Goal: Task Accomplishment & Management: Manage account settings

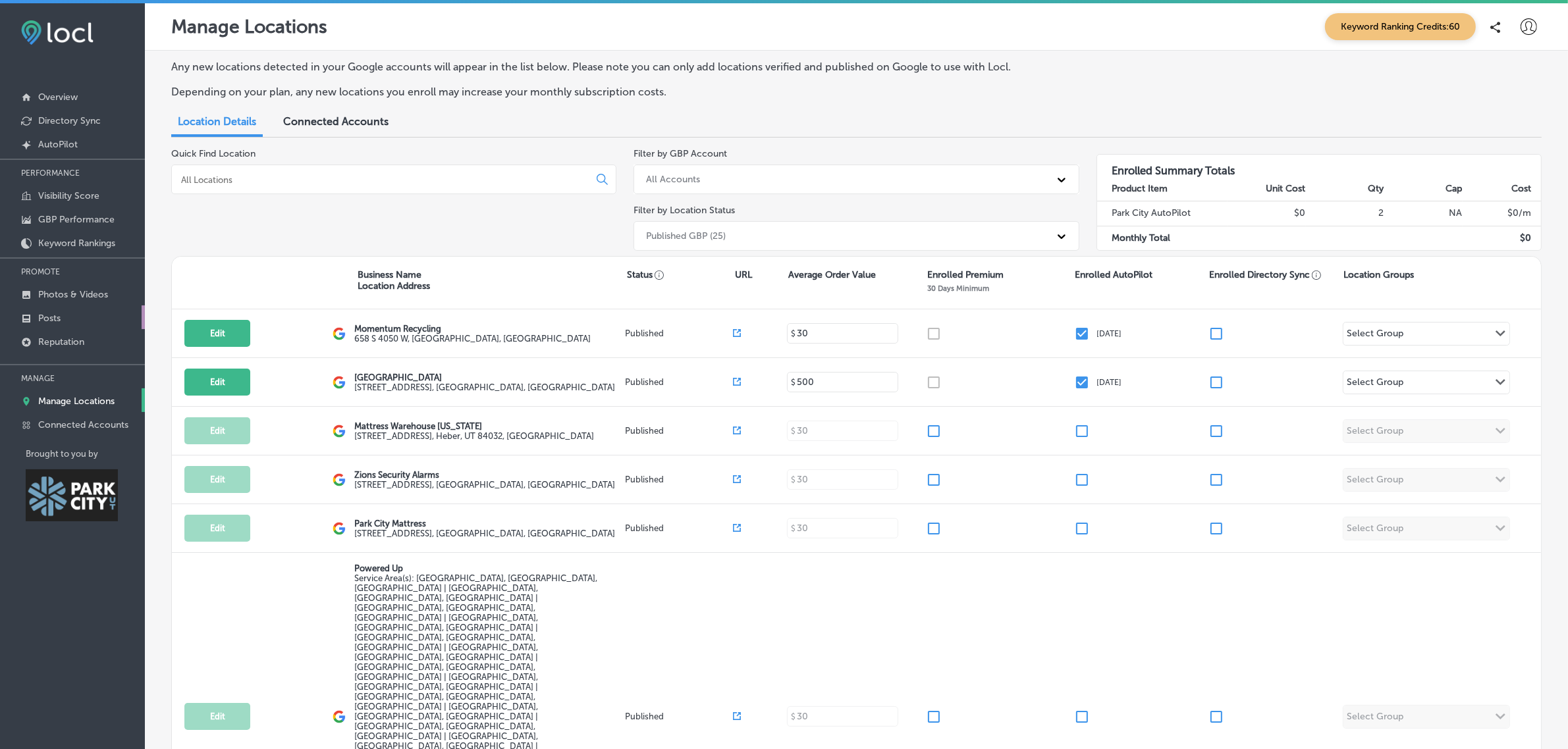
click at [81, 320] on link "Posts" at bounding box center [73, 317] width 145 height 24
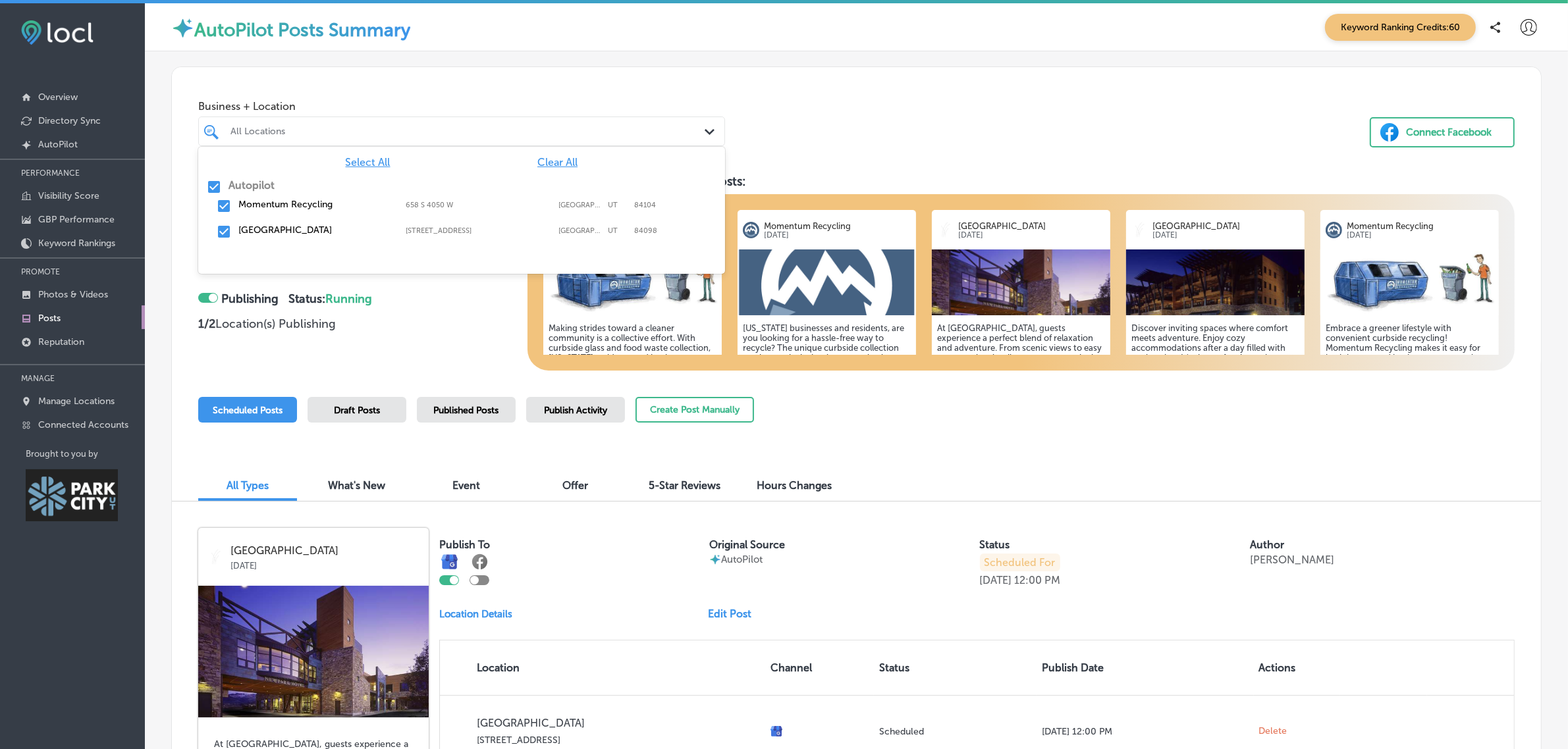
click at [705, 125] on div "Path Created with Sketch." at bounding box center [712, 132] width 15 height 15
click at [226, 204] on input "checkbox" at bounding box center [224, 206] width 16 height 16
click at [222, 231] on input "checkbox" at bounding box center [224, 231] width 16 height 16
click at [224, 205] on input "checkbox" at bounding box center [224, 206] width 16 height 16
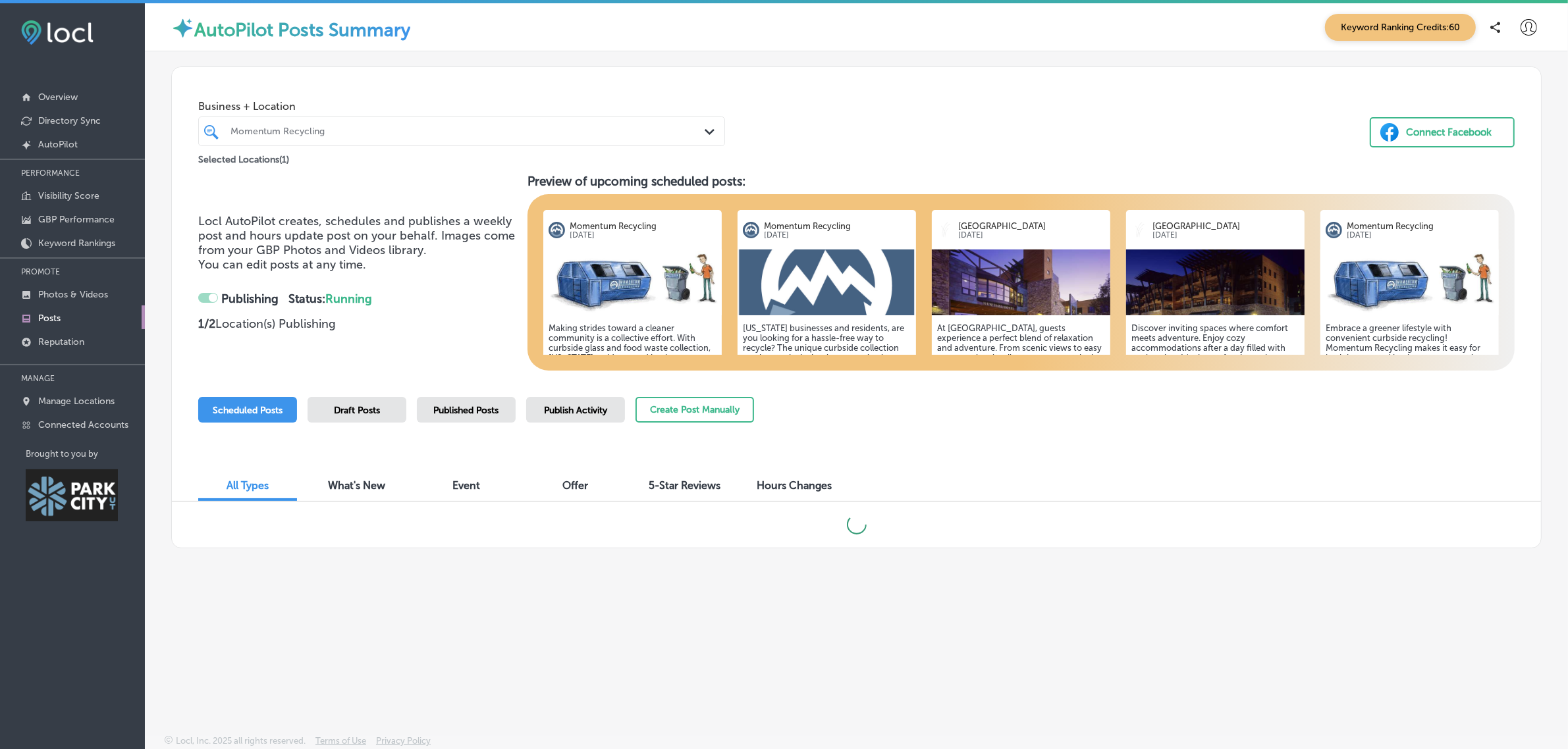
click at [869, 108] on div "Business + Location Momentum Recycling Path Created with Sketch. Selected Locat…" at bounding box center [856, 117] width 1369 height 100
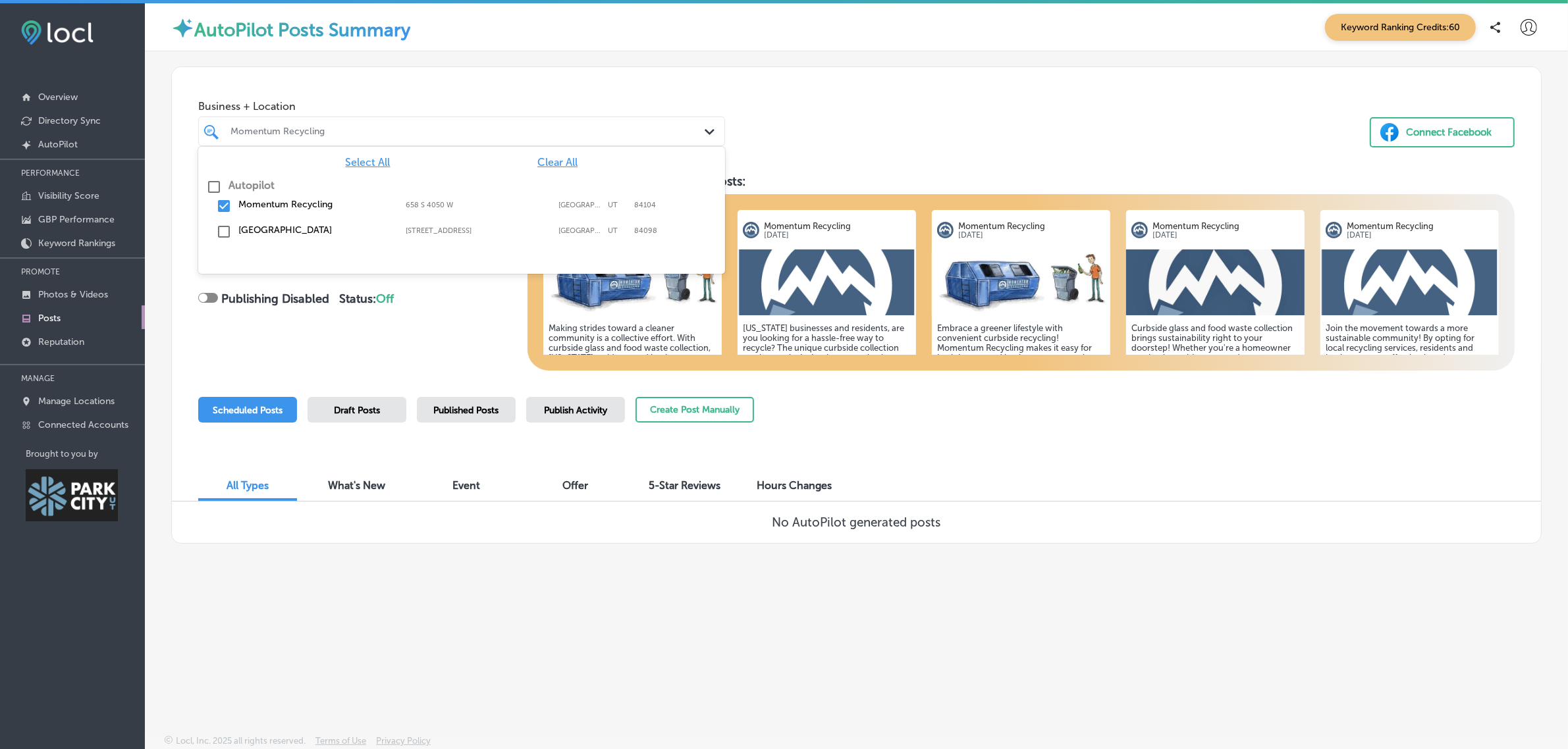
click at [705, 138] on div "Path Created with Sketch." at bounding box center [712, 132] width 15 height 15
click at [224, 205] on input "checkbox" at bounding box center [224, 206] width 16 height 16
click at [224, 224] on input "checkbox" at bounding box center [224, 231] width 16 height 16
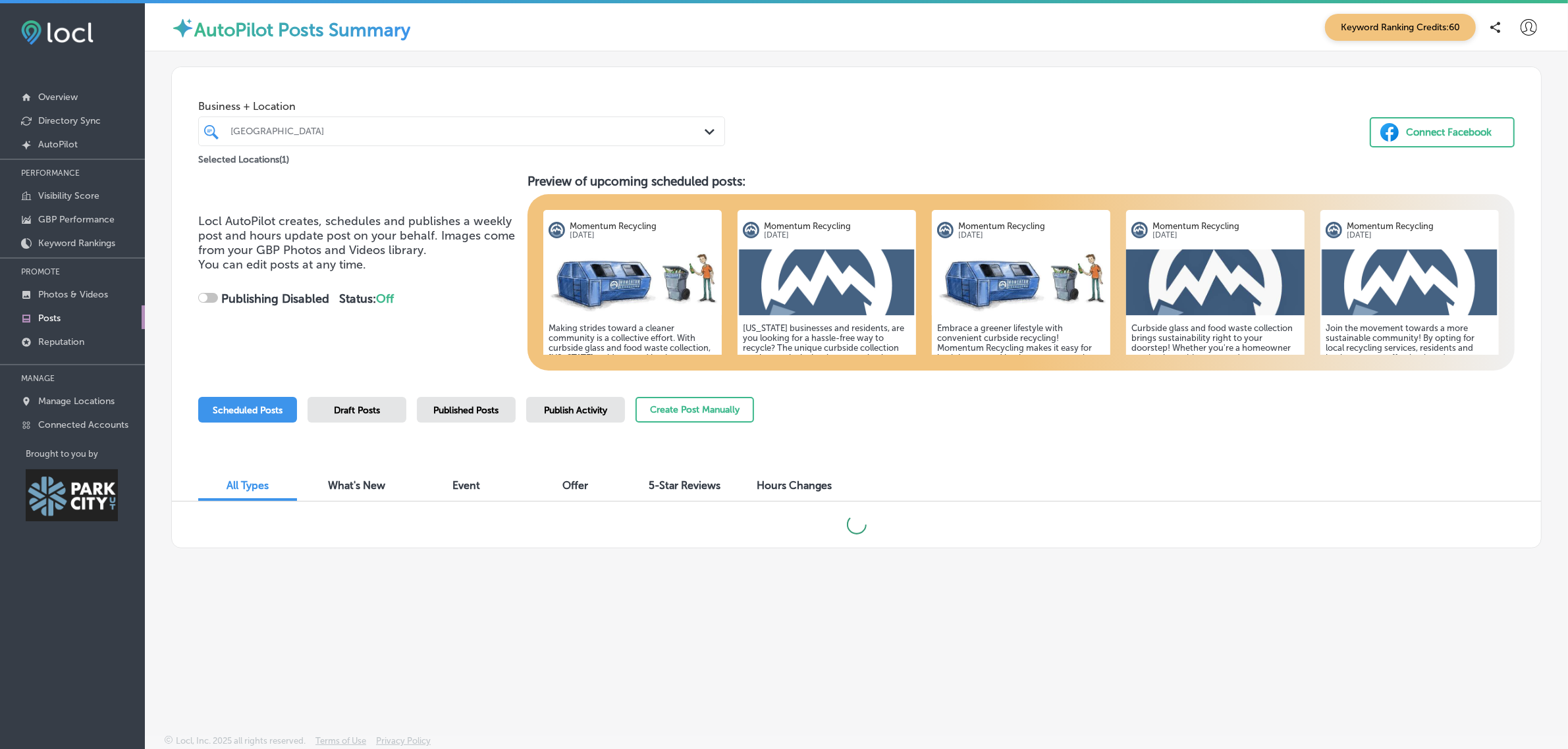
click at [934, 107] on div "Business + Location [GEOGRAPHIC_DATA] Path Created with Sketch. Selected Locati…" at bounding box center [856, 117] width 1369 height 100
checkbox input "true"
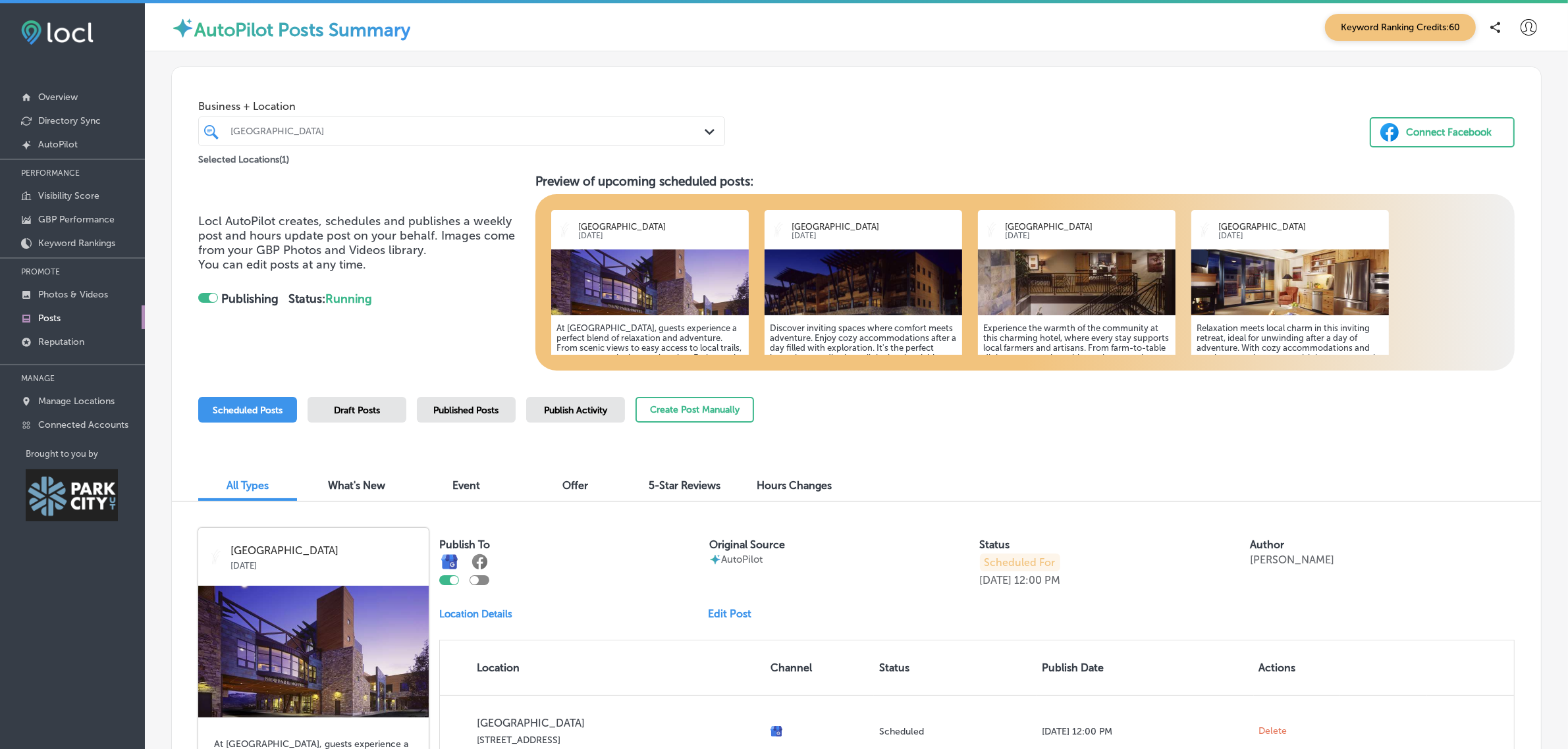
click at [488, 402] on div "Published Posts" at bounding box center [466, 409] width 99 height 25
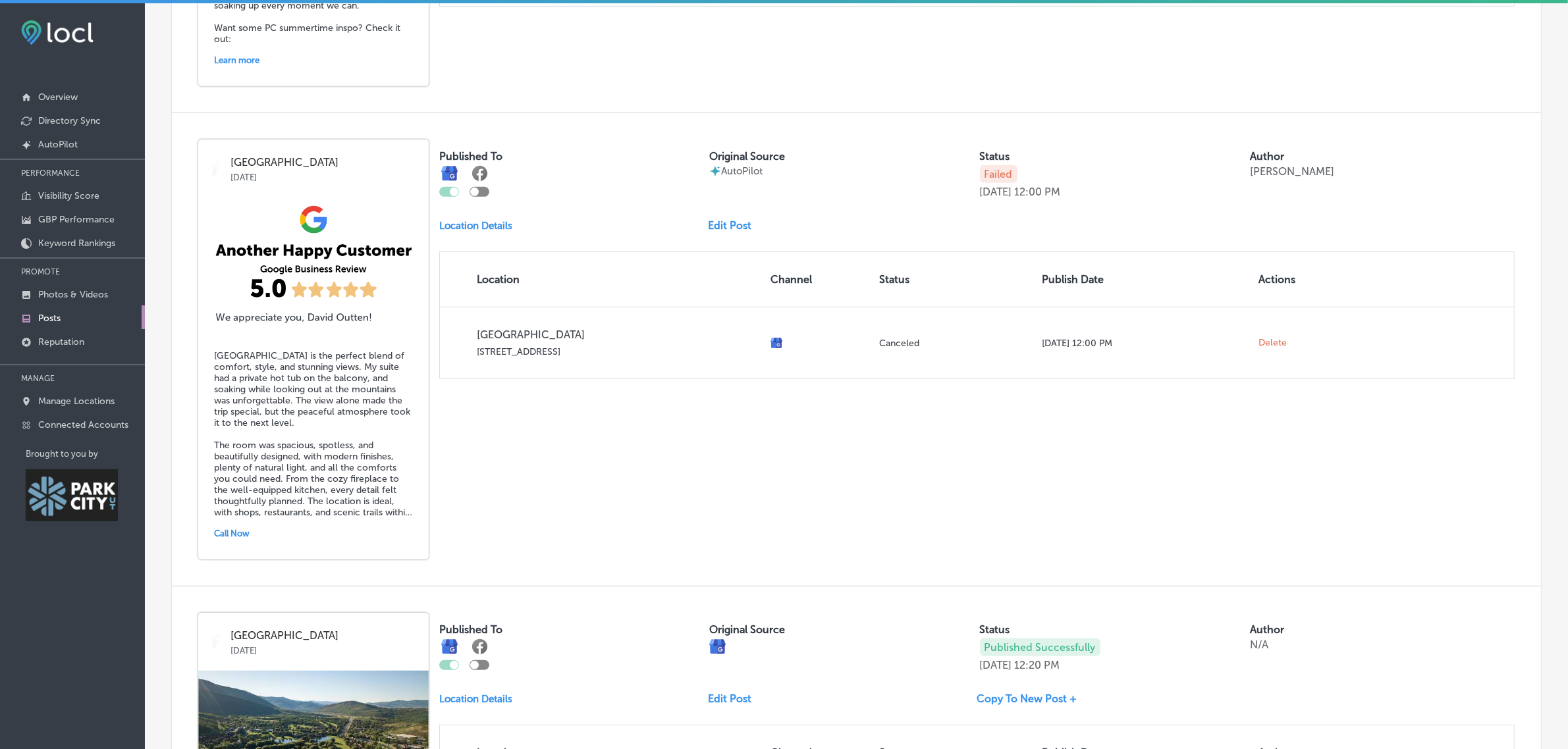
scroll to position [755, 0]
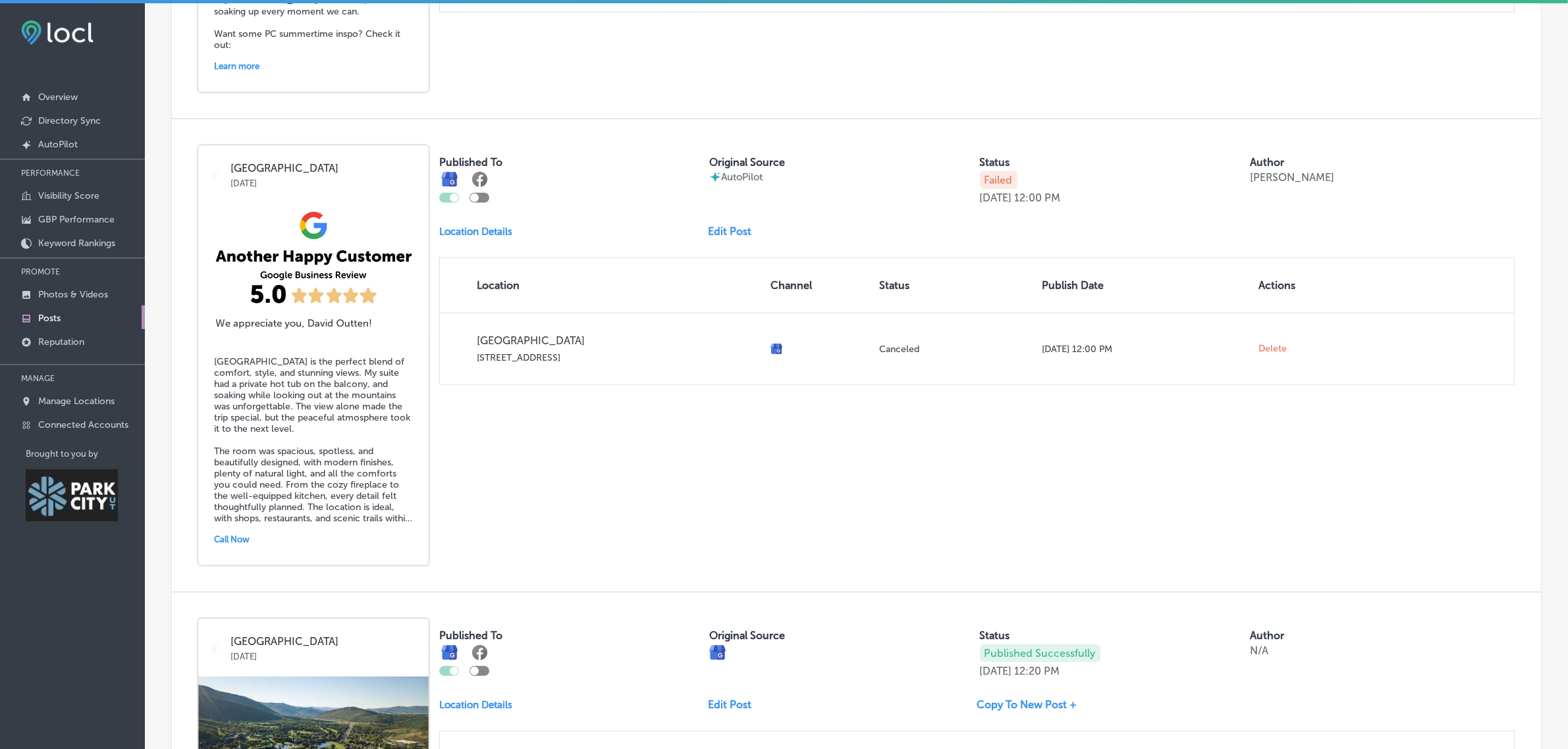
click at [728, 236] on link "Edit Post" at bounding box center [735, 231] width 54 height 12
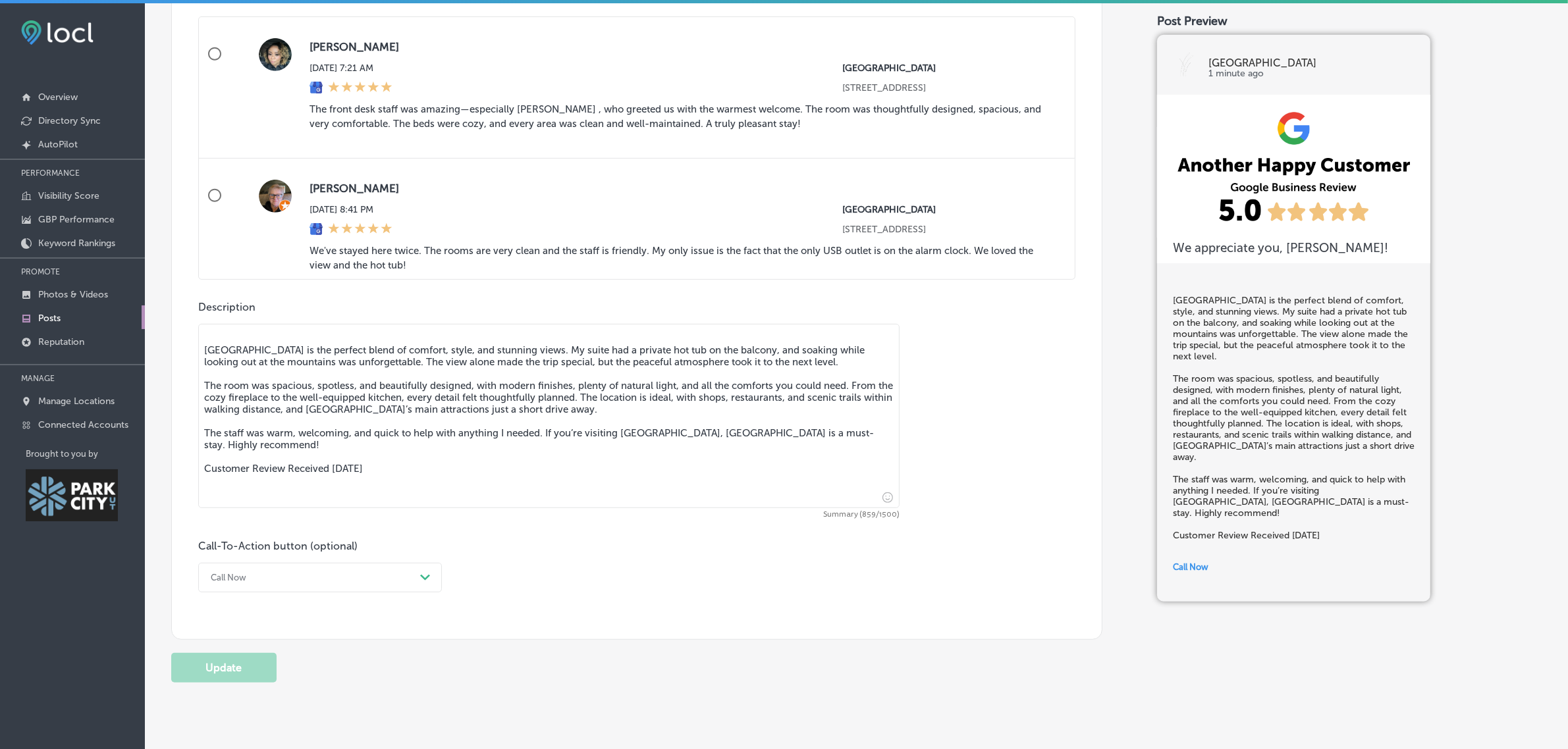
scroll to position [817, 0]
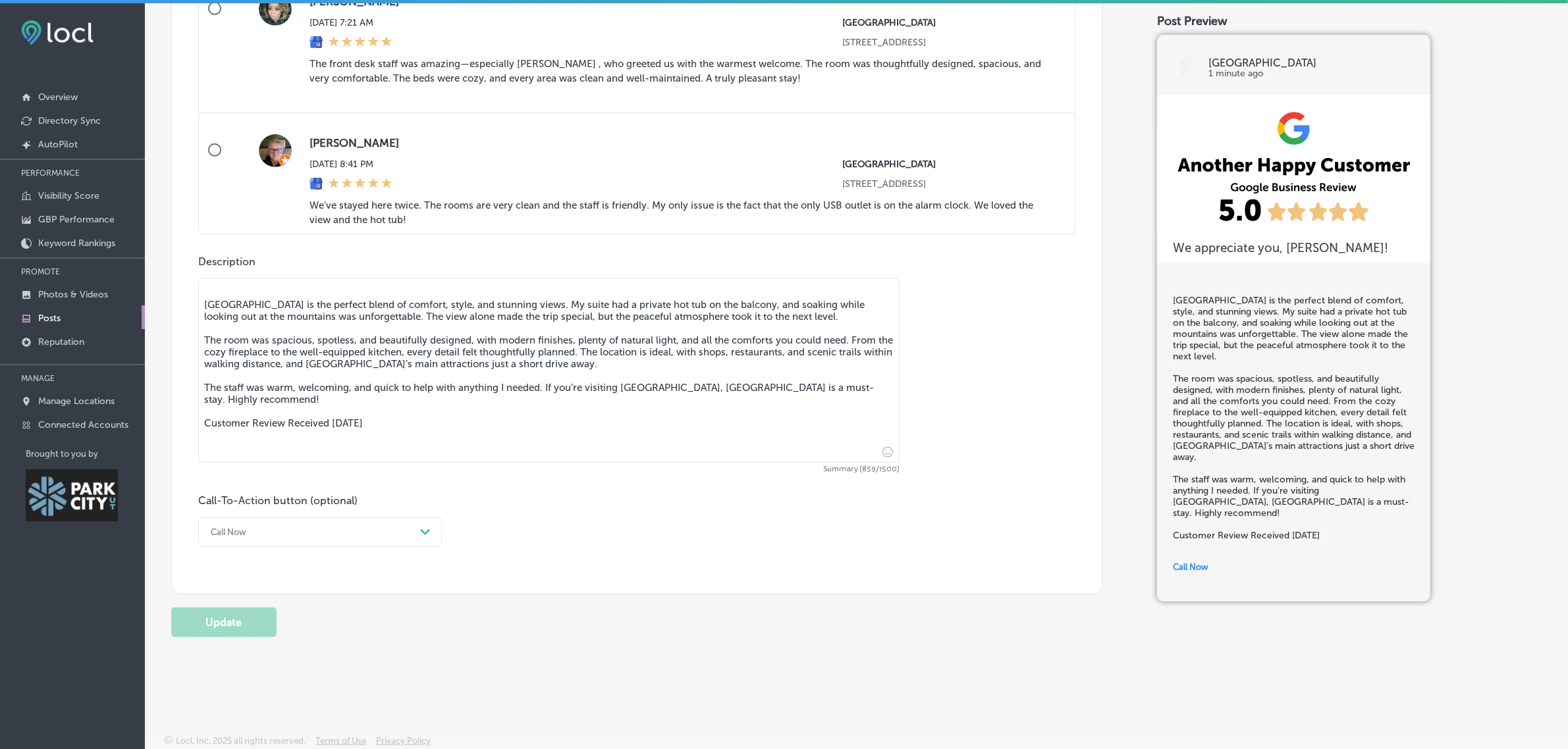
click at [494, 416] on textarea "[GEOGRAPHIC_DATA] is the perfect blend of comfort, style, and stunning views. M…" at bounding box center [549, 370] width 701 height 184
type textarea "[GEOGRAPHIC_DATA] is the perfect blend of comfort, style, and stunning views. M…"
click at [229, 629] on button "Update" at bounding box center [224, 622] width 106 height 30
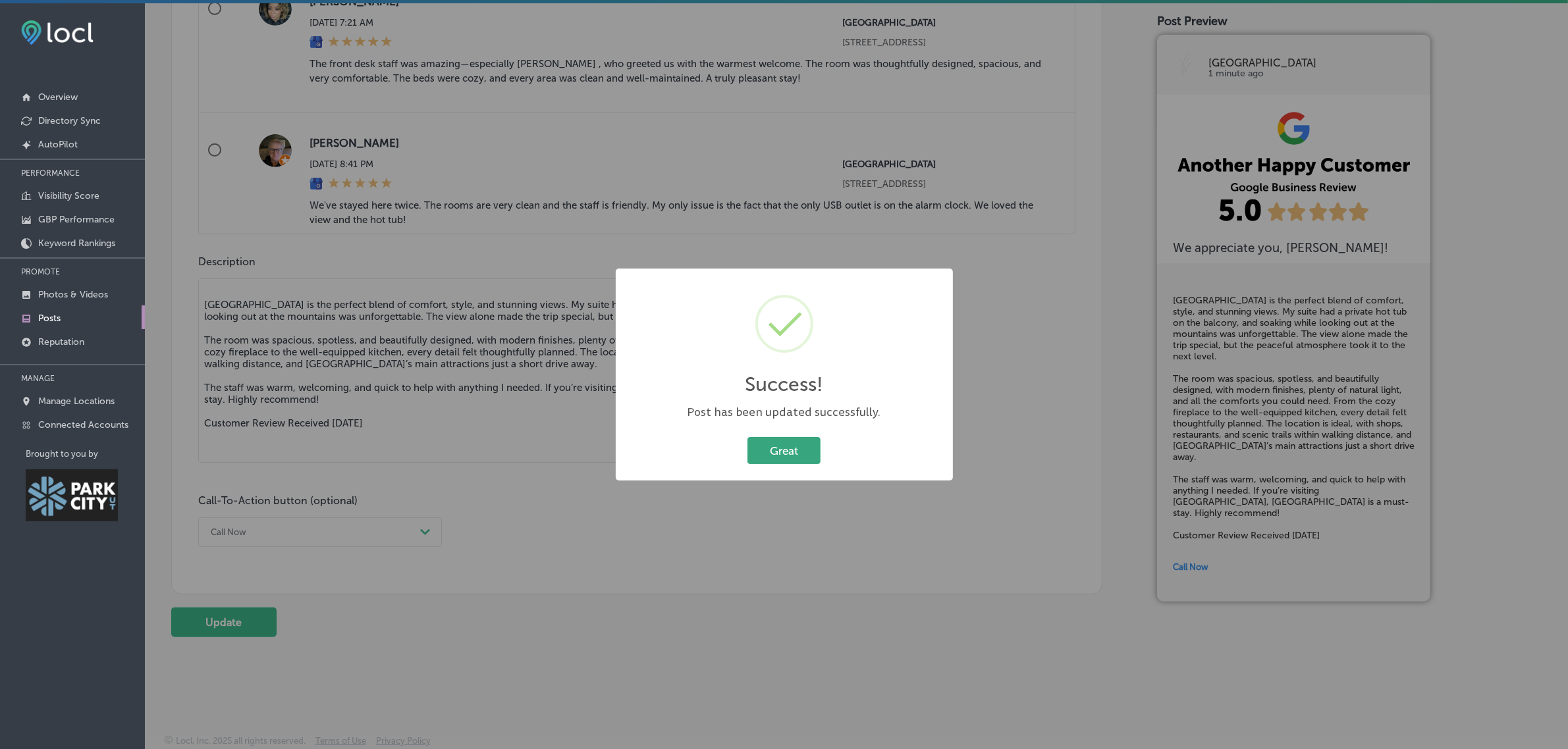
click at [785, 445] on button "Great" at bounding box center [784, 450] width 73 height 27
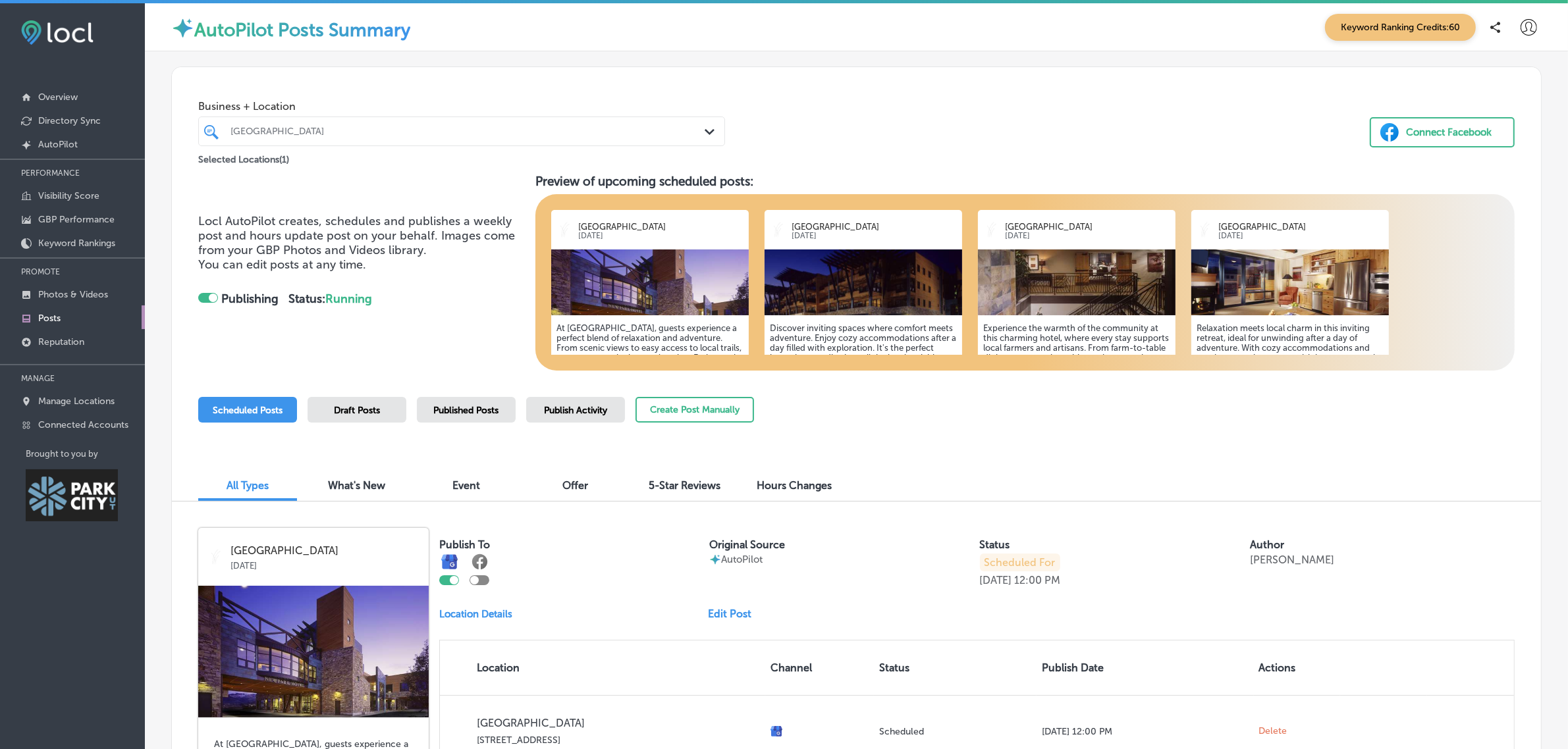
click at [548, 405] on span "Publish Activity" at bounding box center [576, 410] width 63 height 11
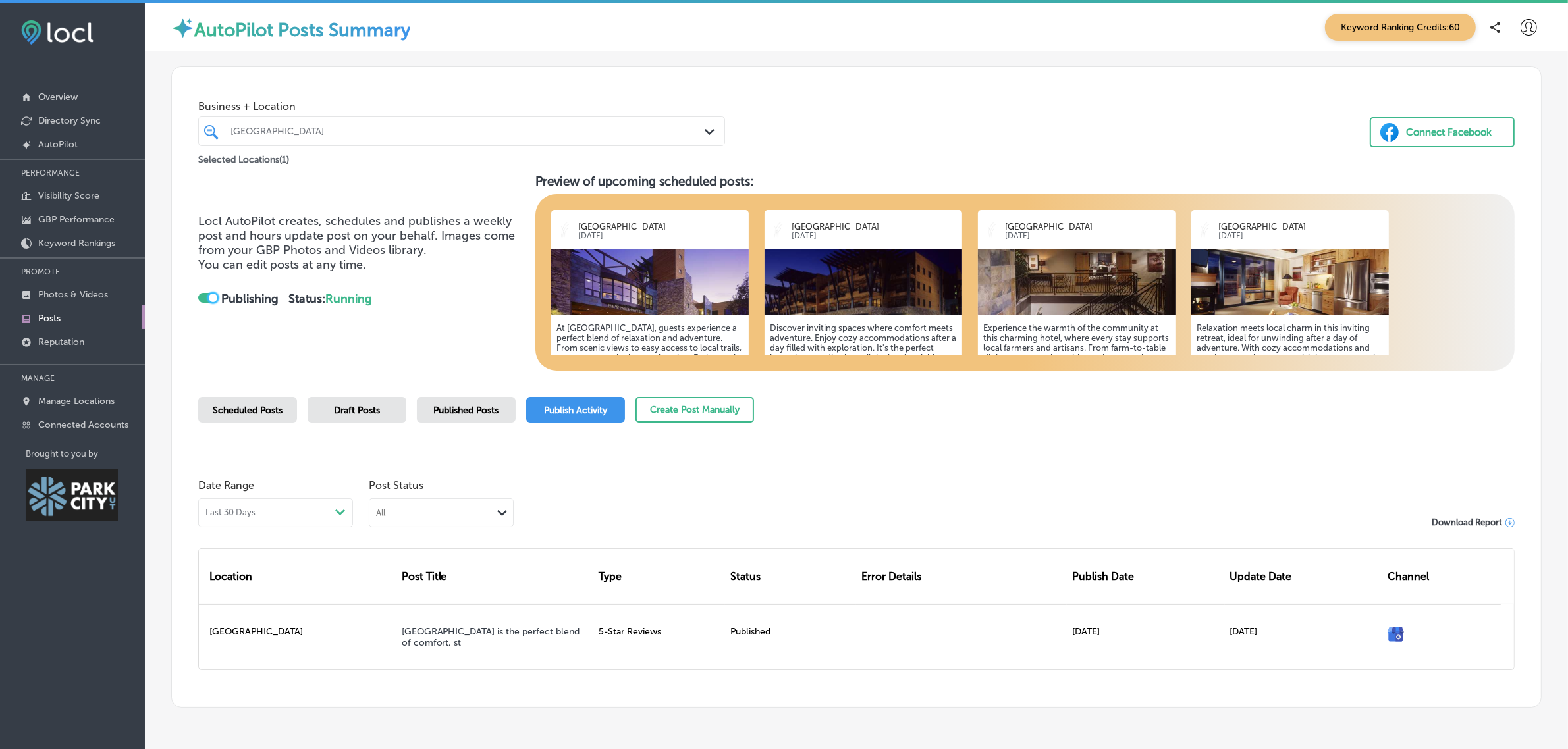
click at [209, 298] on div at bounding box center [213, 298] width 9 height 9
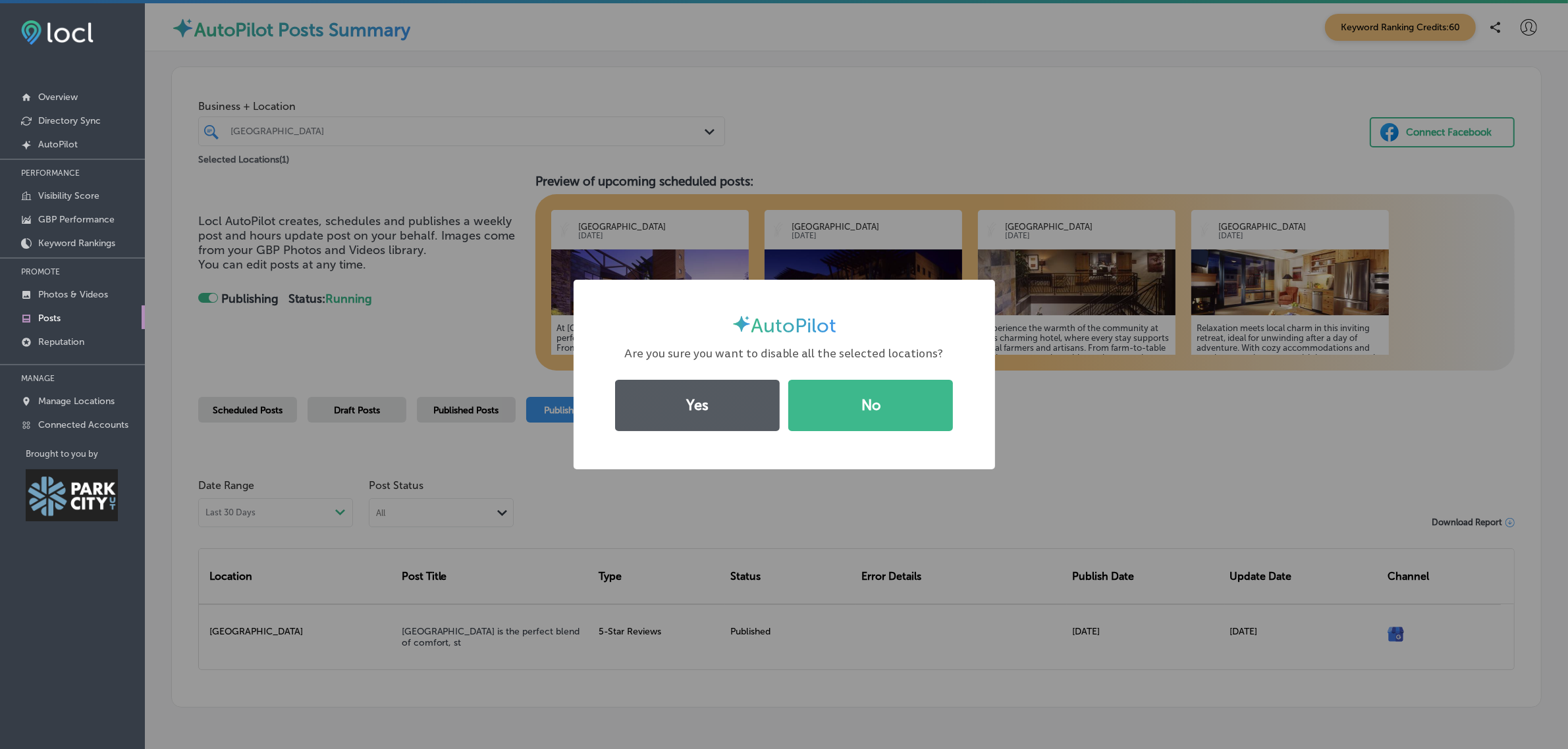
click at [712, 402] on button "Yes" at bounding box center [697, 405] width 164 height 52
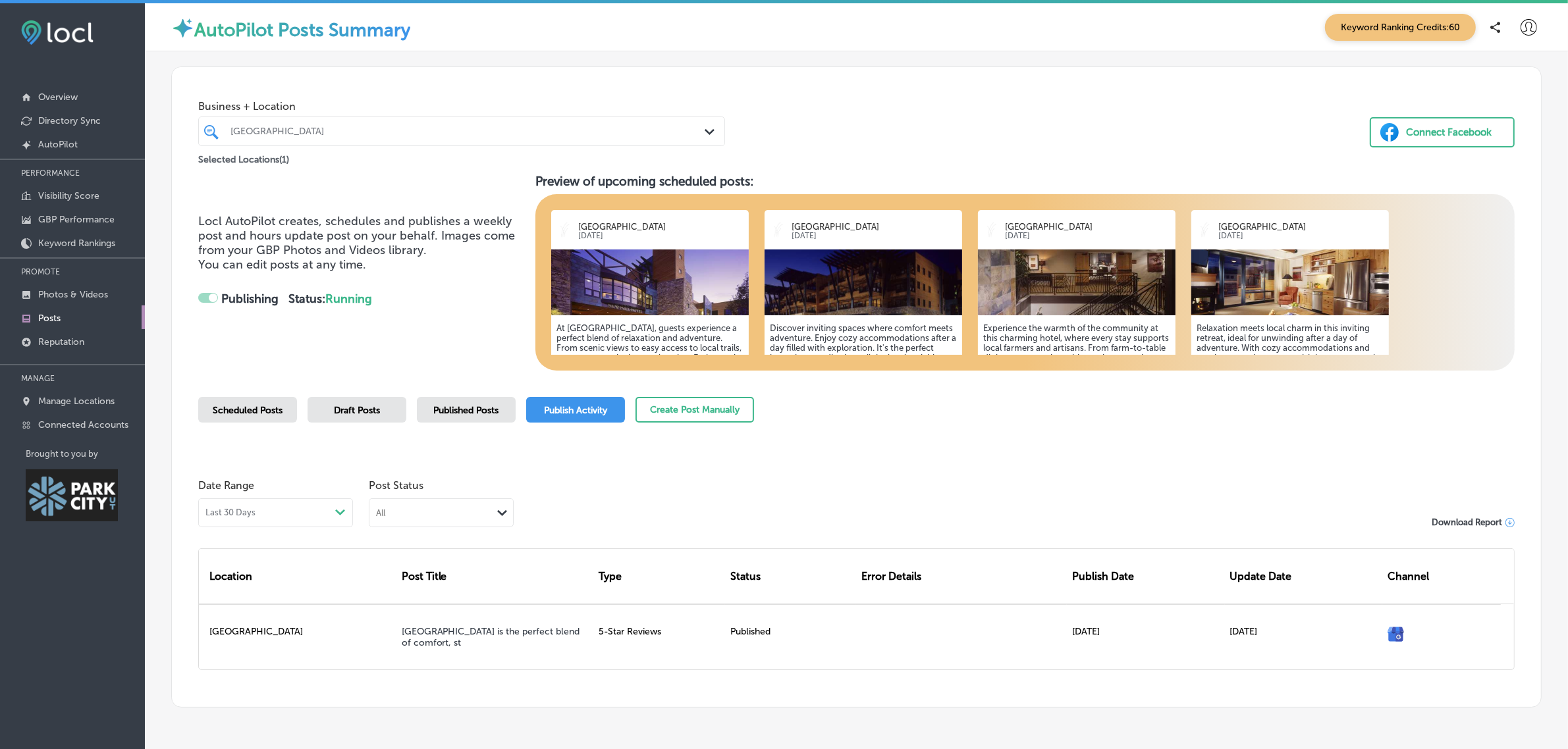
checkbox input "false"
click at [89, 298] on p "Photos & Videos" at bounding box center [73, 294] width 70 height 11
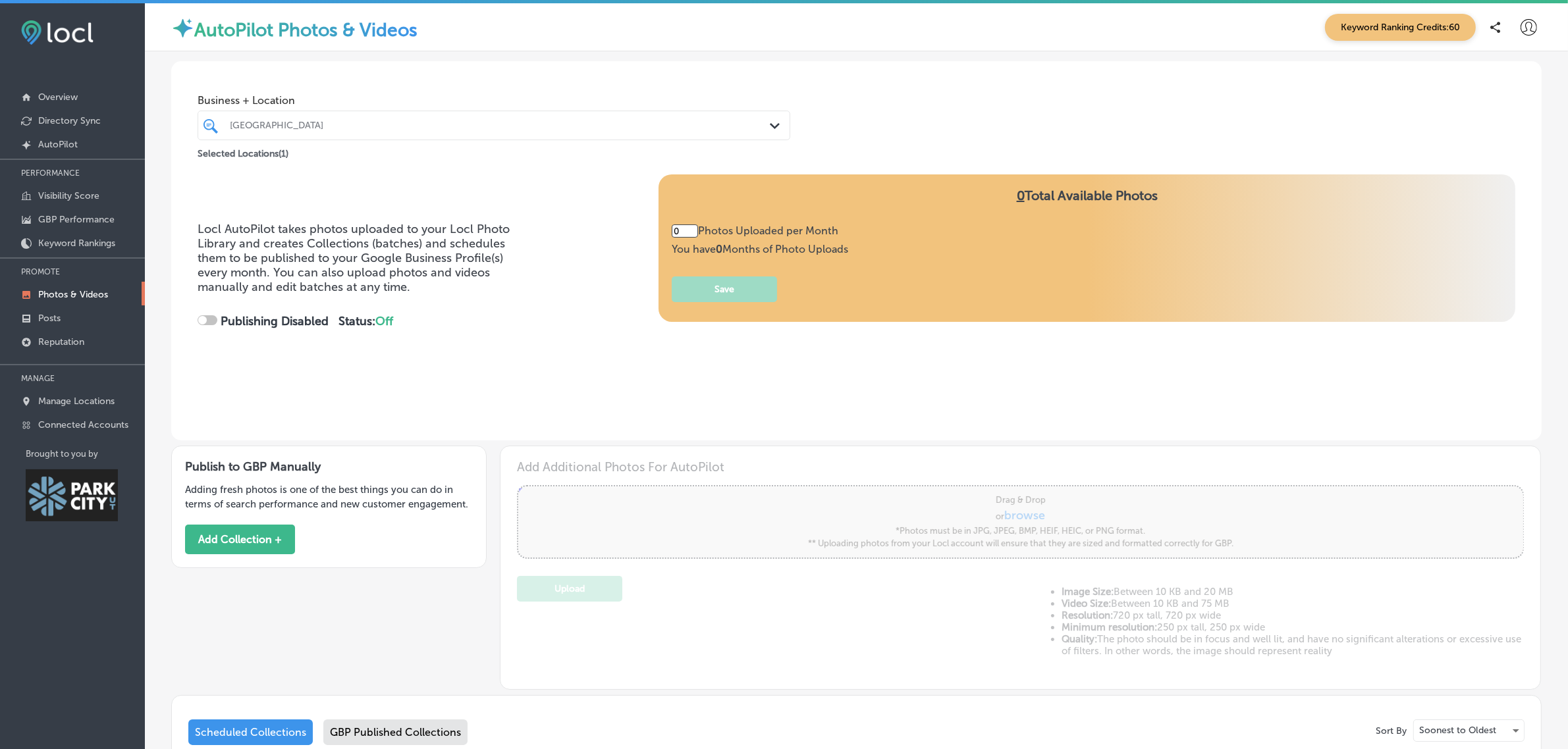
type input "5"
checkbox input "true"
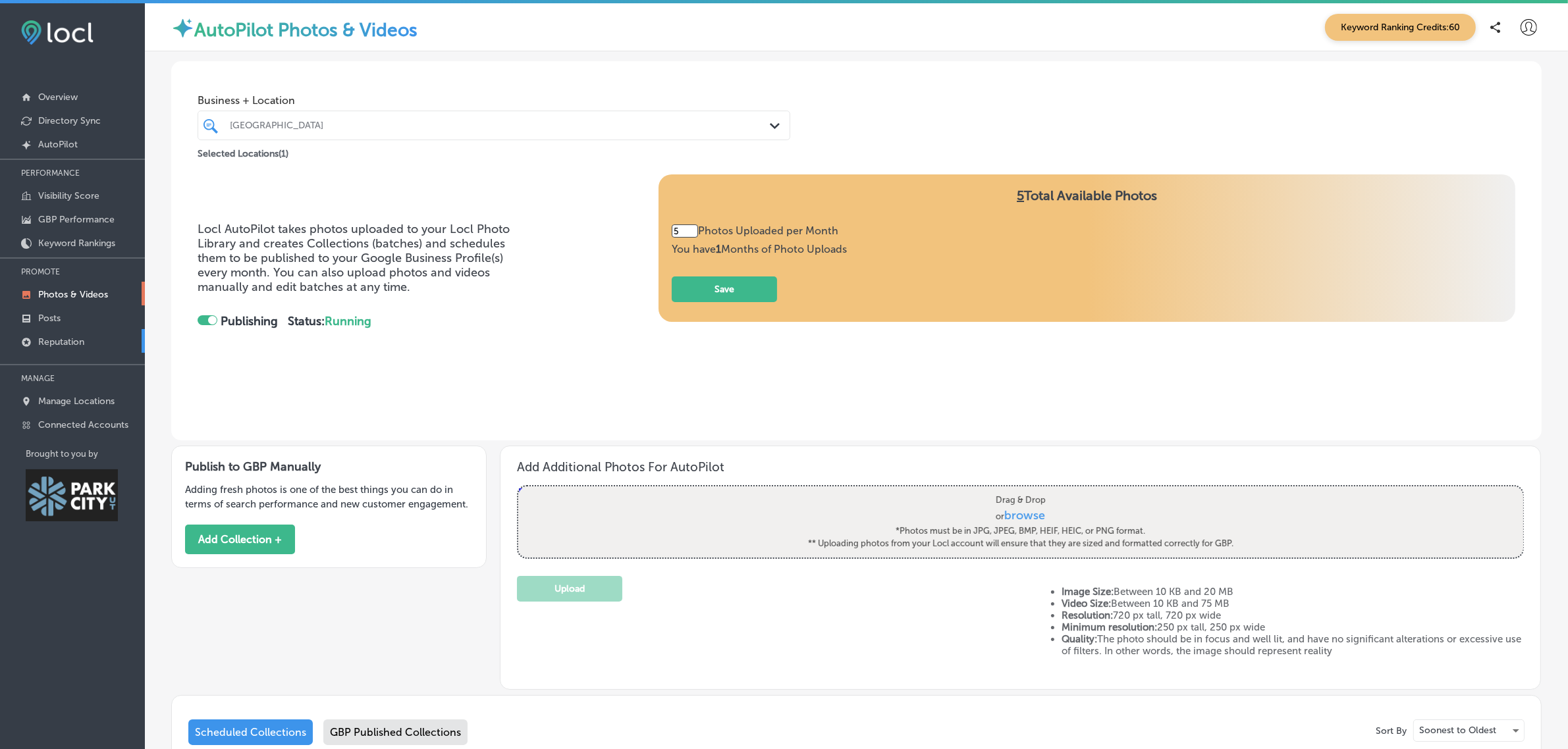
click at [82, 344] on p "Reputation" at bounding box center [61, 341] width 46 height 11
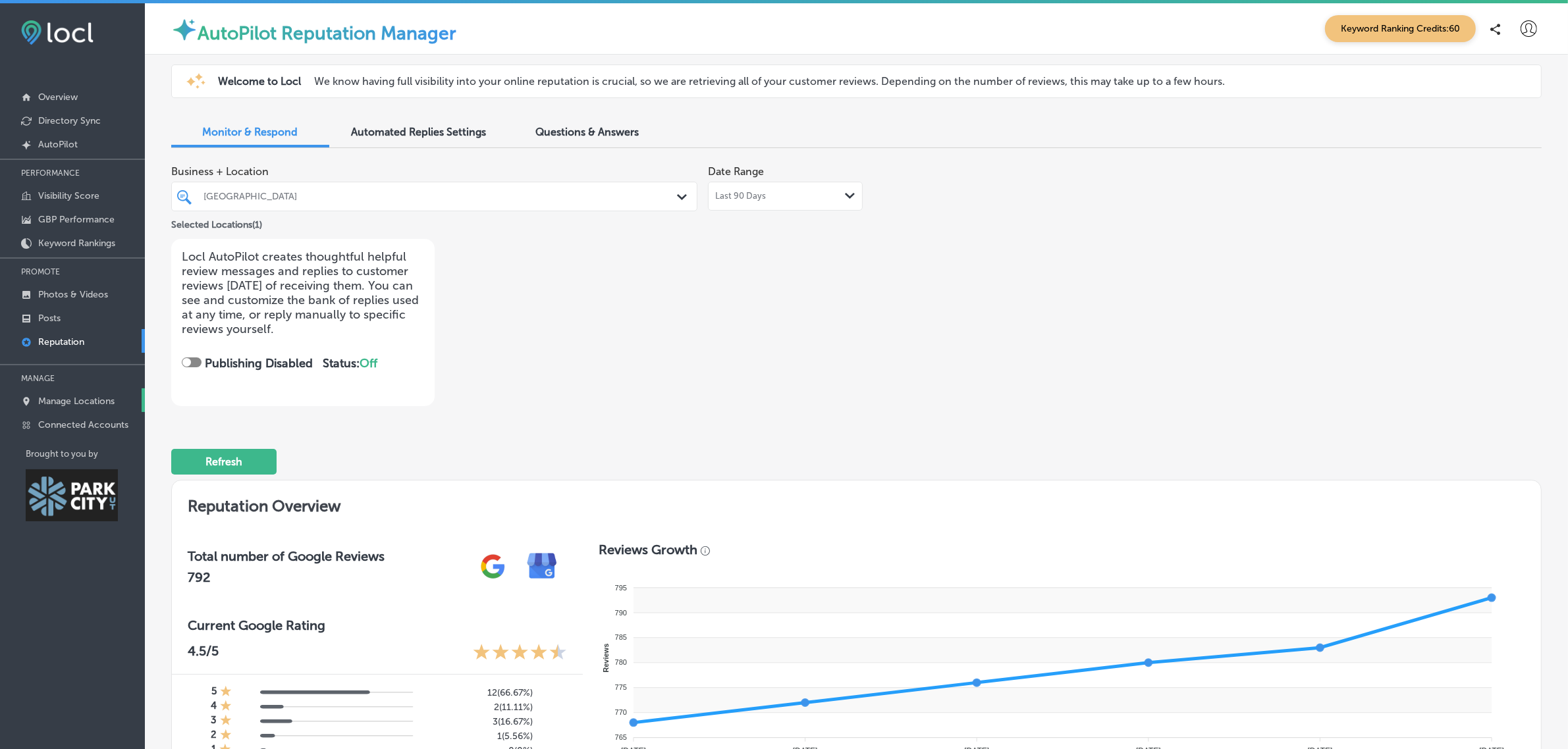
click at [97, 402] on p "Manage Locations" at bounding box center [76, 401] width 76 height 11
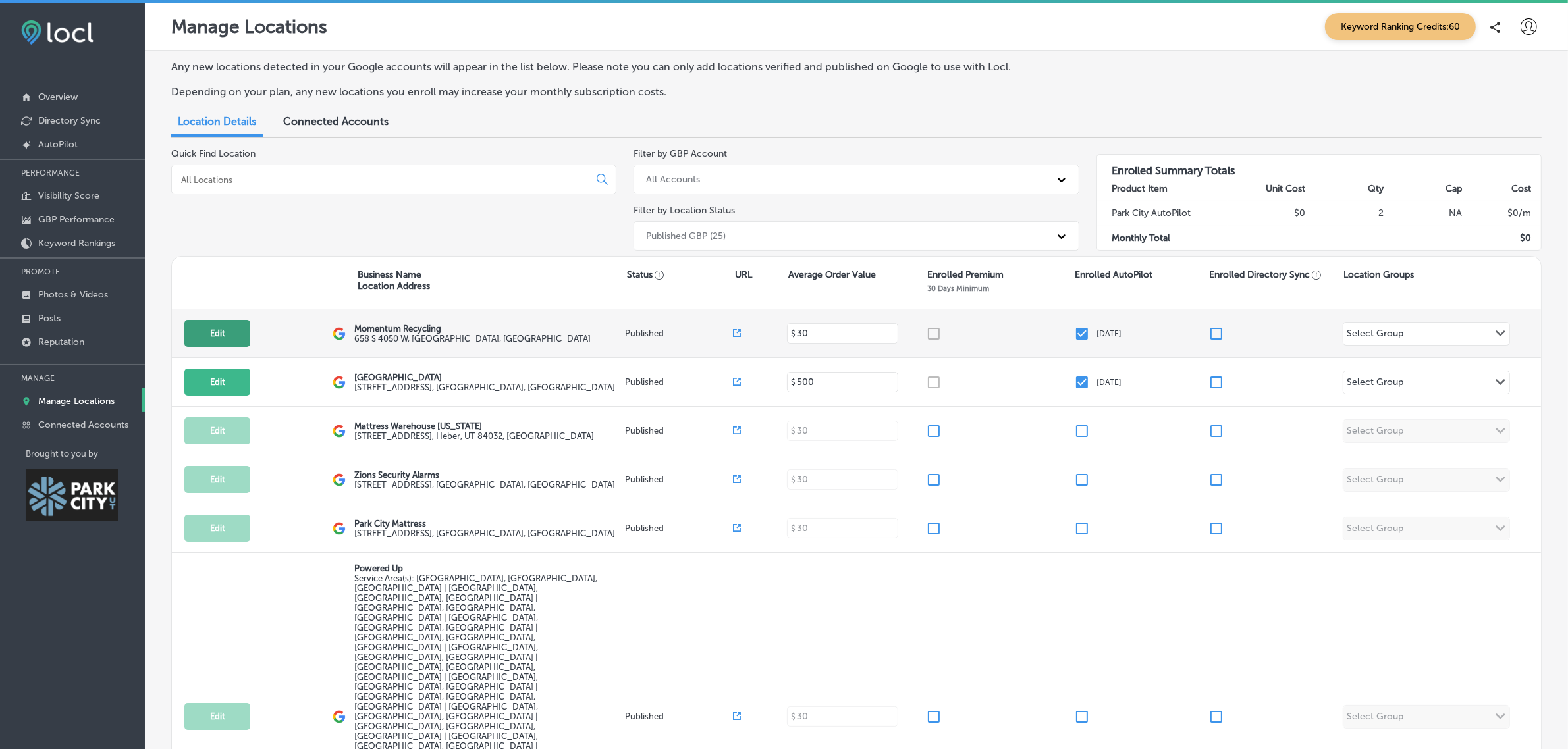
click at [223, 340] on button "Edit" at bounding box center [217, 333] width 66 height 27
select select "US"
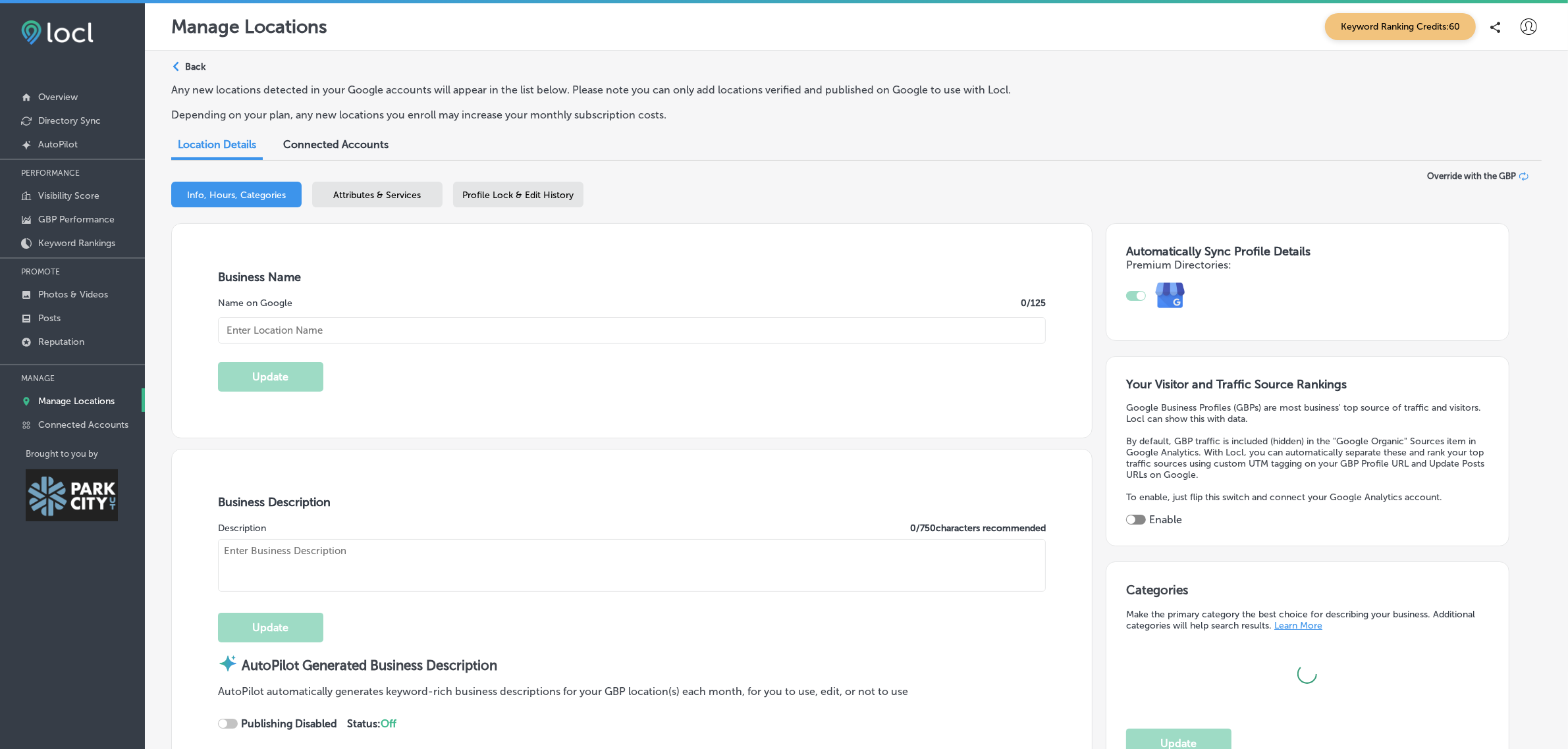
checkbox input "true"
type input "Momentum Recycling"
type textarea "Momentum Recycling redefines sustainability by offering comprehensive glass rec…"
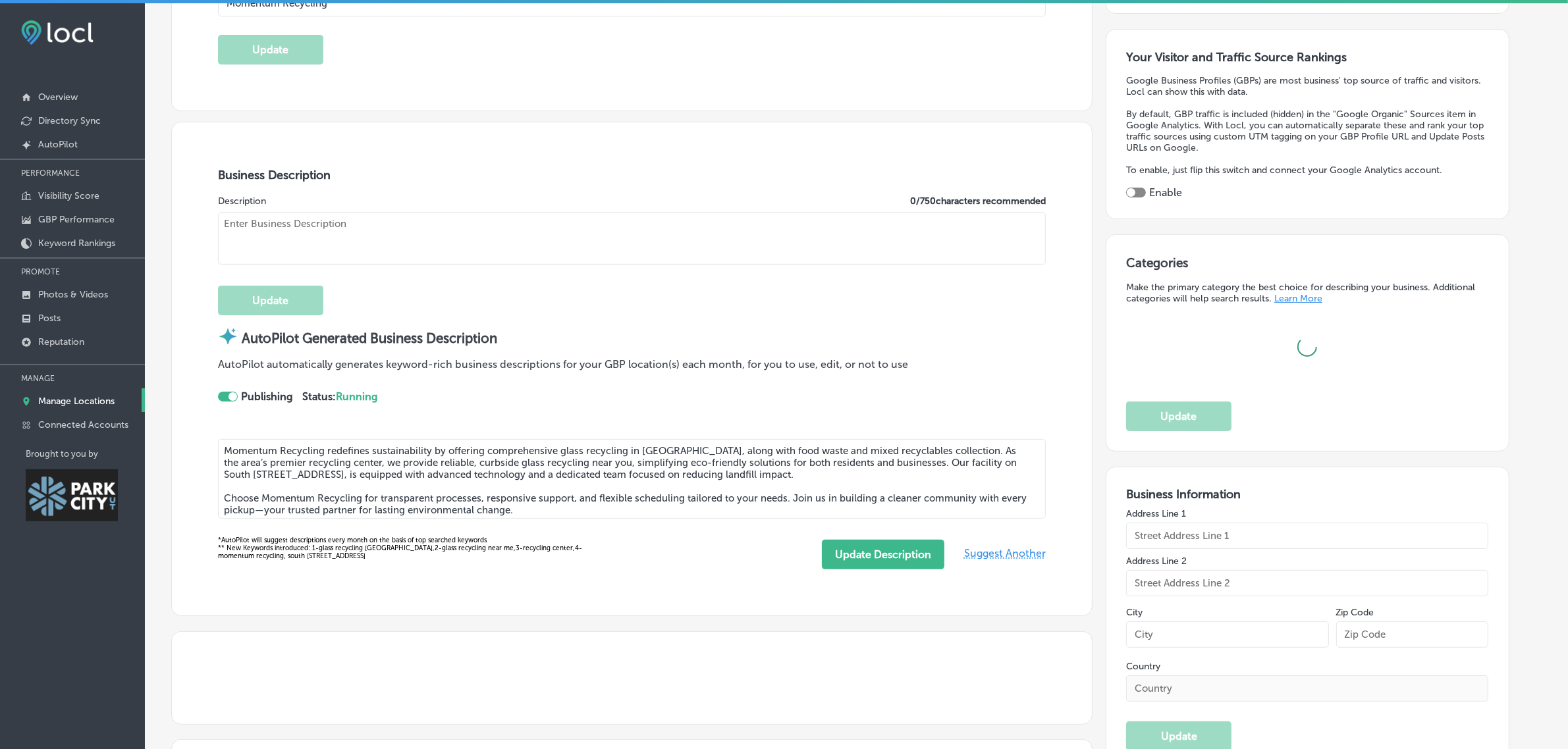
type input "658 S 4050 W"
type input "[GEOGRAPHIC_DATA]"
type input "84104"
type input "US"
type input "[URL][DOMAIN_NAME]"
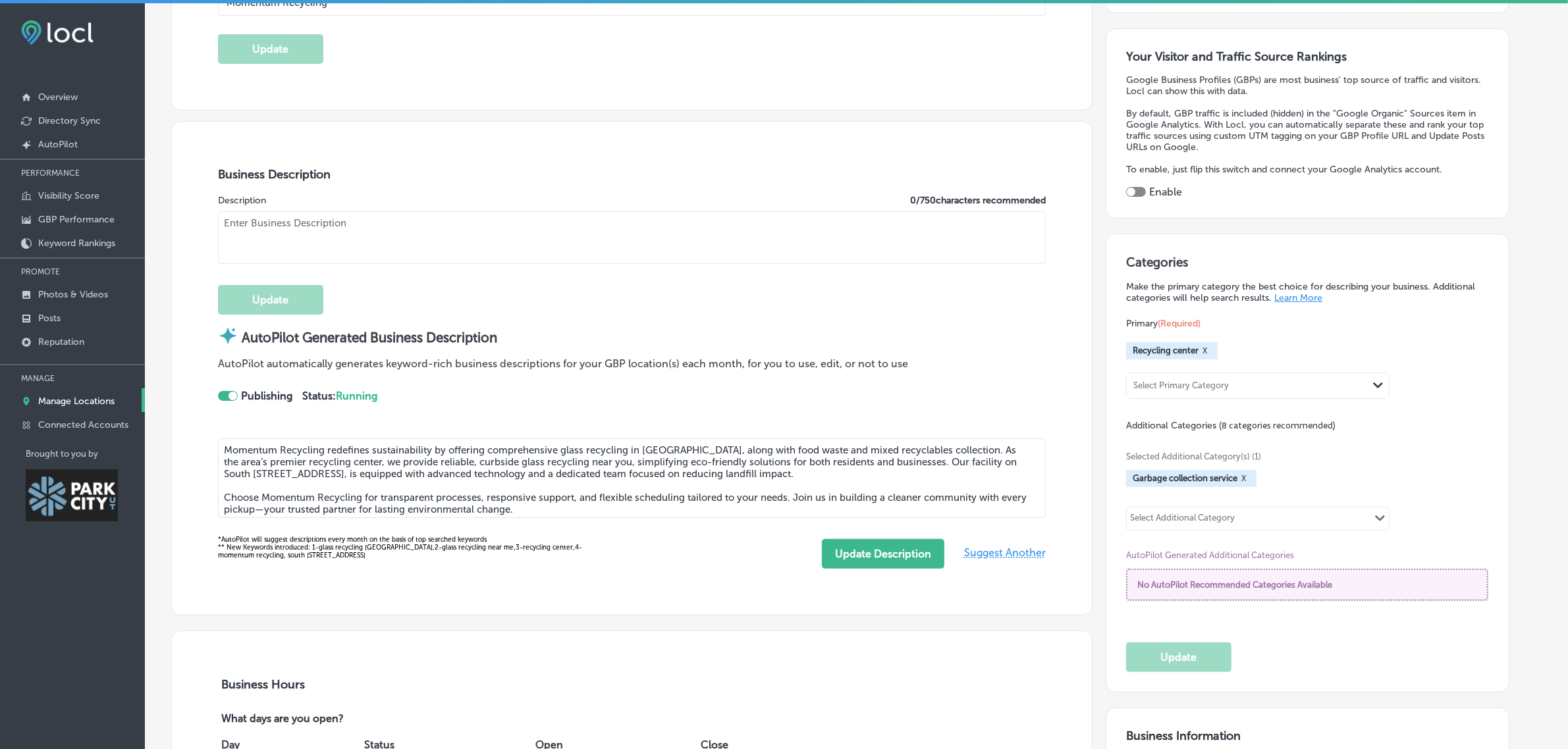
scroll to position [329, 0]
type textarea "Momentum Recycling provides [US_STATE] residents and businesses the opportunity…"
type input "[PHONE_NUMBER]"
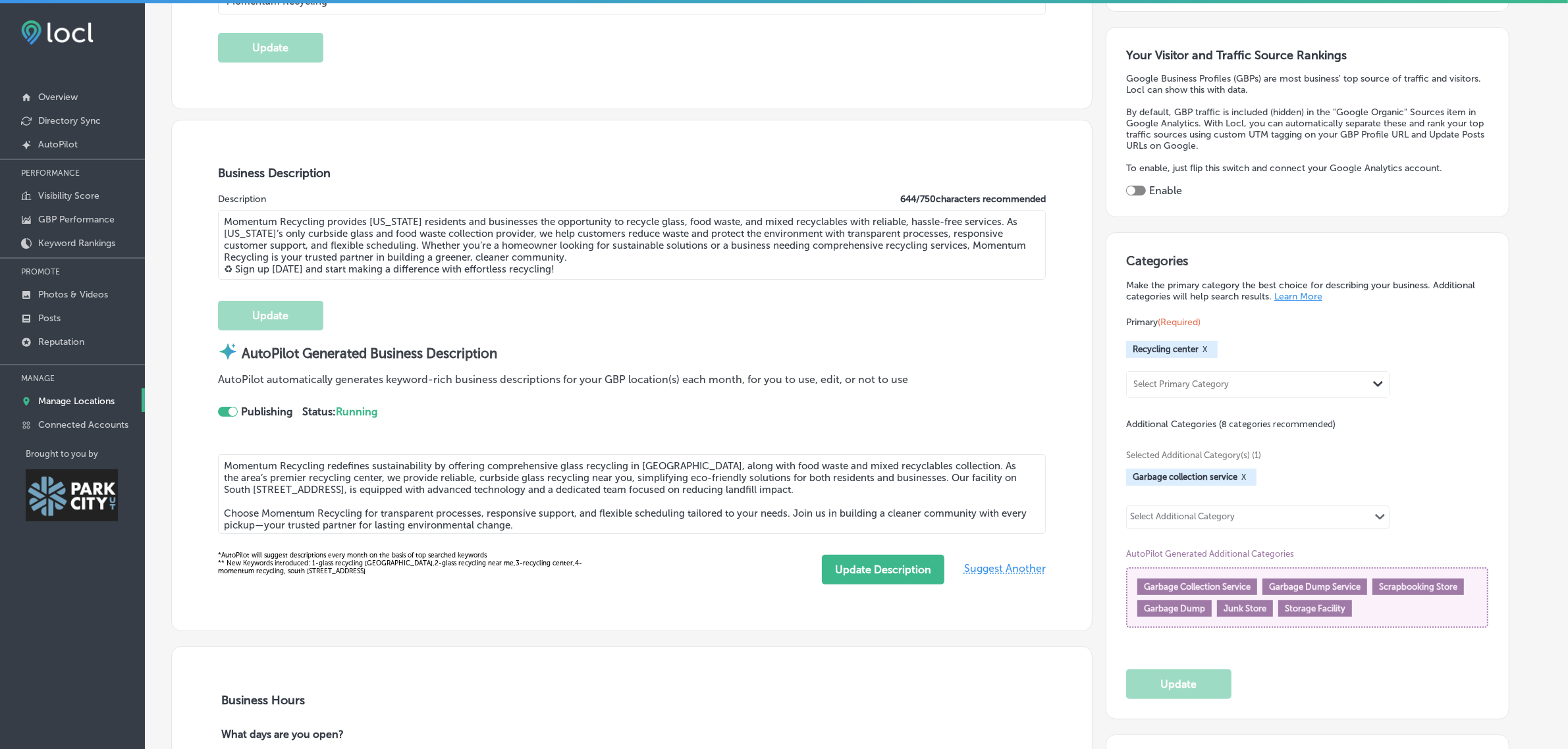
click at [227, 416] on div at bounding box center [228, 411] width 20 height 10
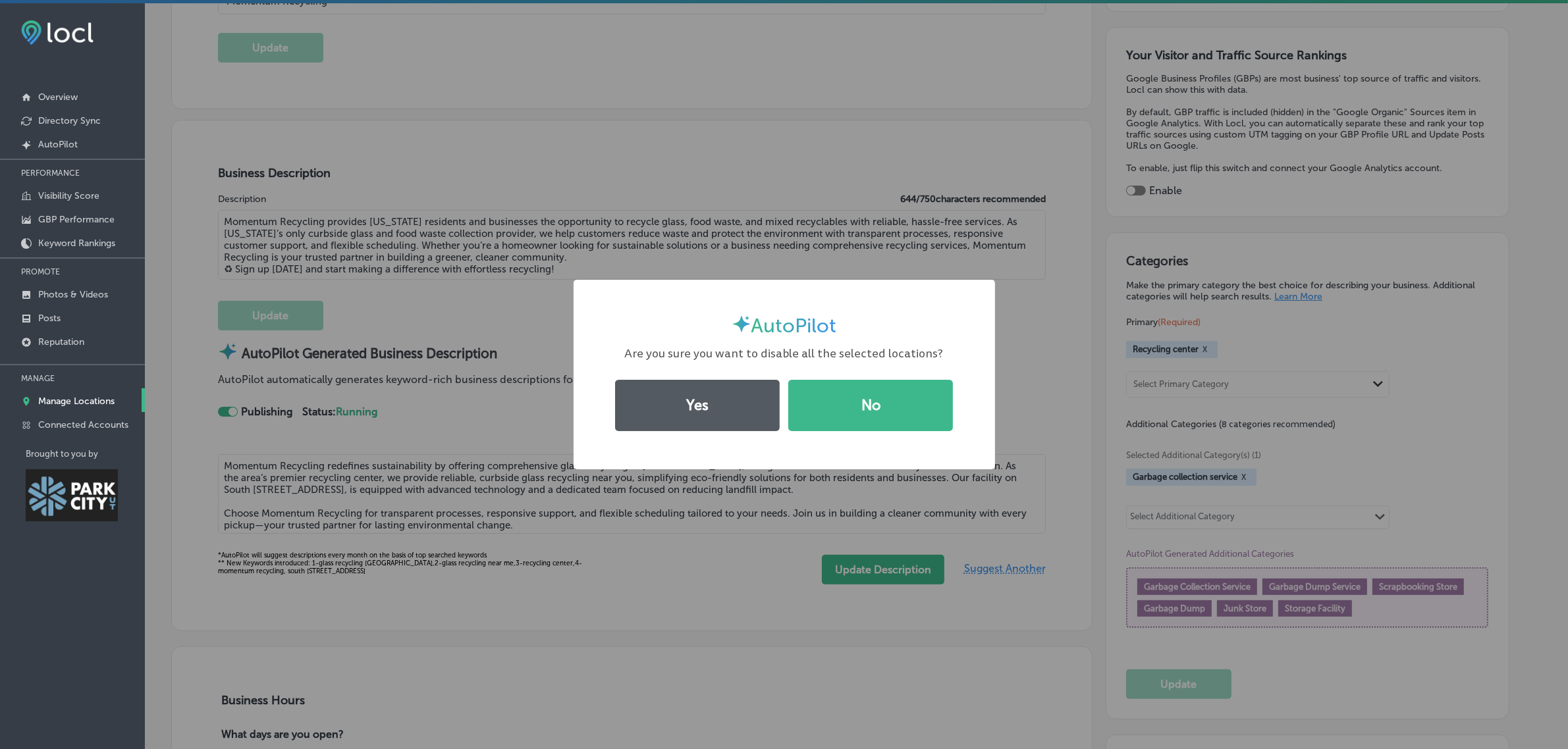
click at [719, 408] on button "Yes" at bounding box center [697, 405] width 164 height 52
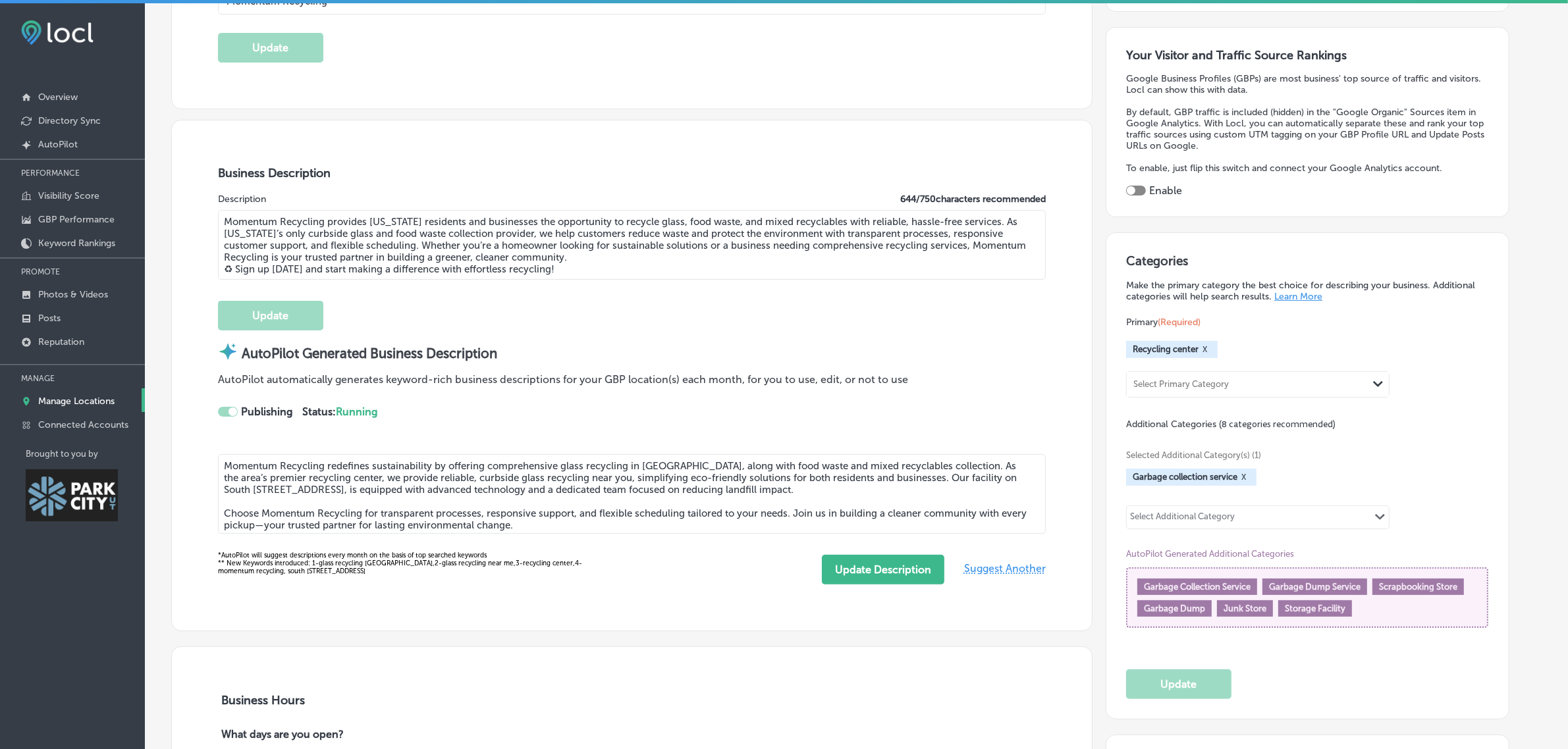
checkbox input "false"
click at [93, 405] on p "Manage Locations" at bounding box center [76, 401] width 76 height 11
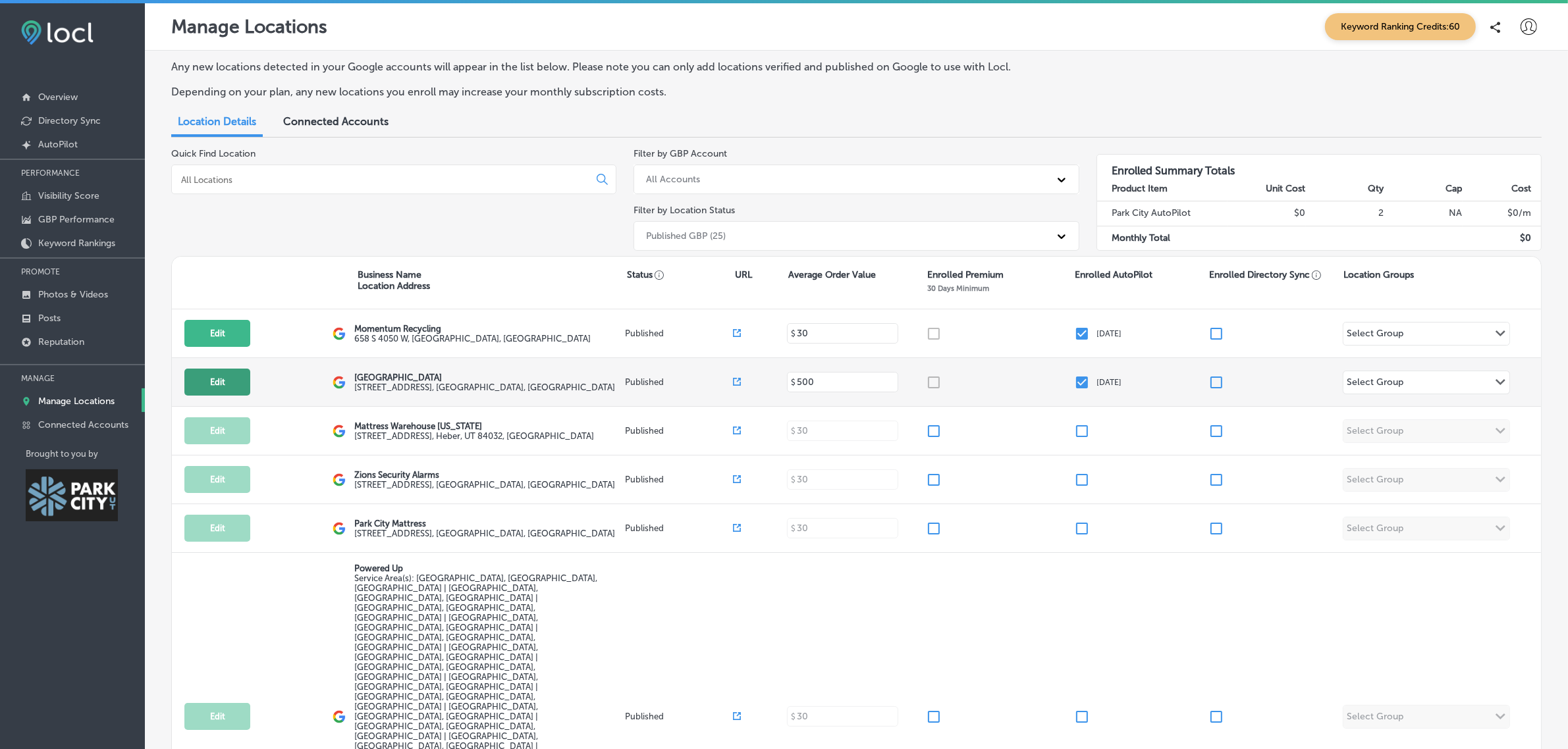
click at [224, 383] on button "Edit" at bounding box center [217, 381] width 66 height 27
select select "US"
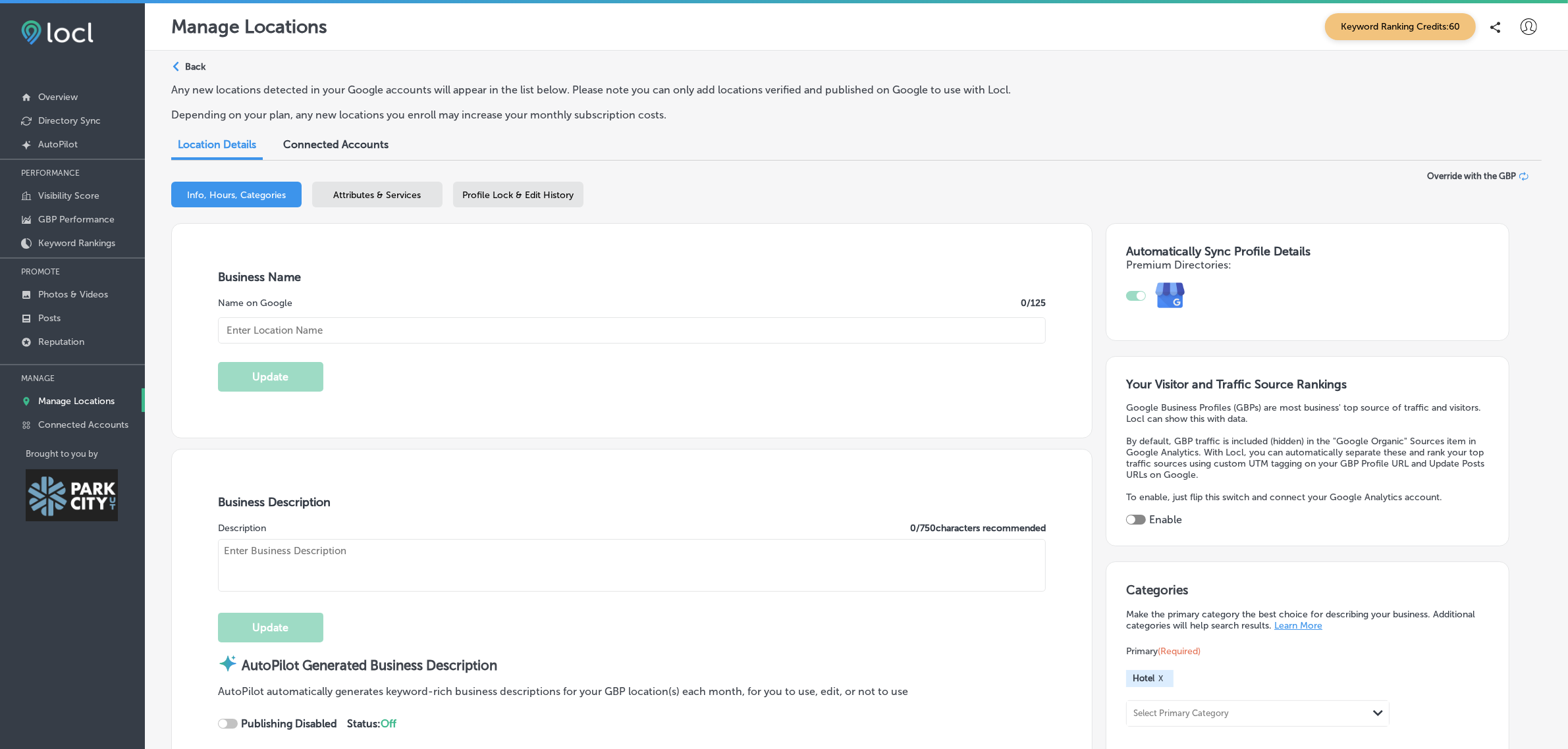
checkbox input "true"
type input "[GEOGRAPHIC_DATA]"
type input "[STREET_ADDRESS]"
type input "[GEOGRAPHIC_DATA]"
type input "84098"
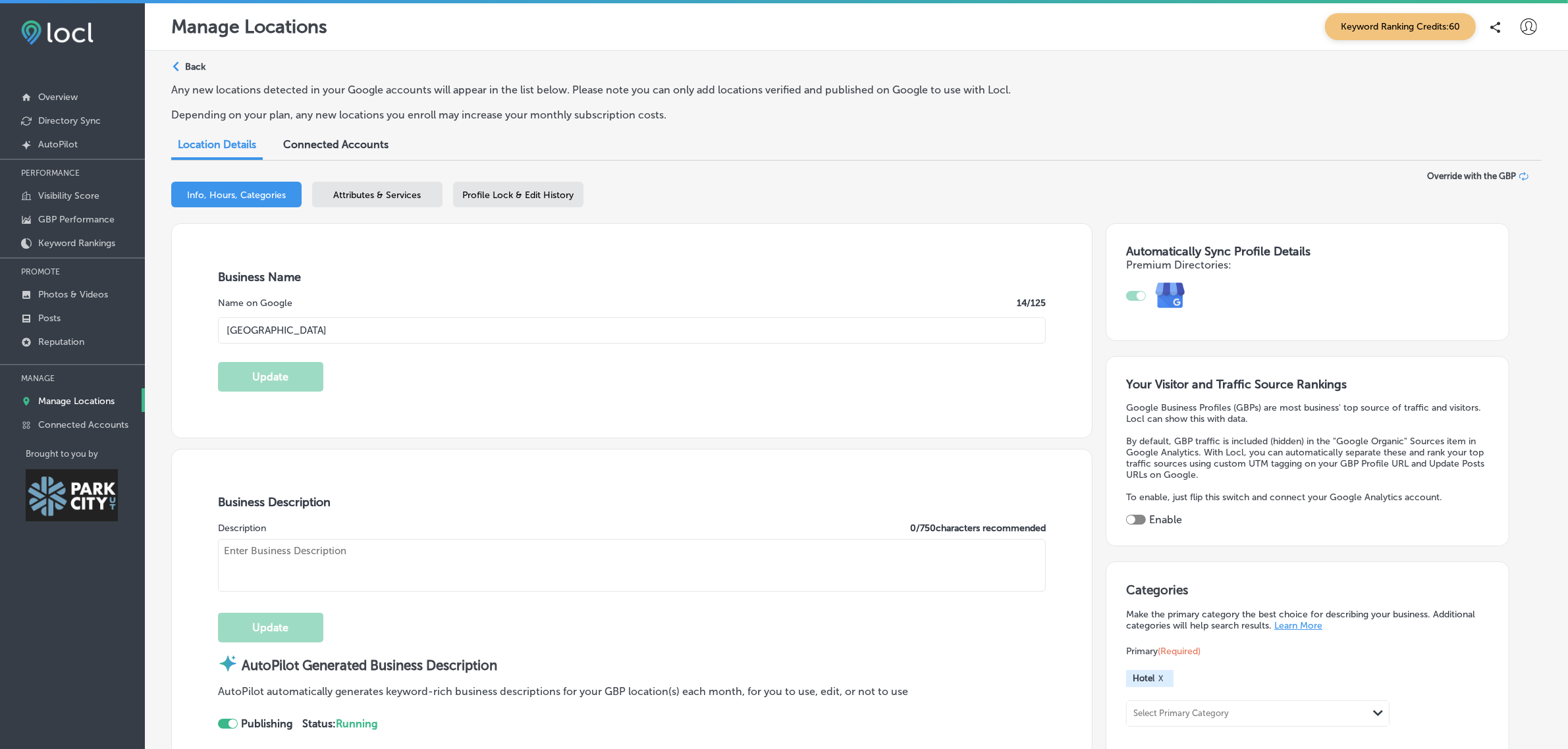
type input "US"
type input "[URL][DOMAIN_NAME]"
type input "[PHONE_NUMBER]"
select select "US"
